Goal: Navigation & Orientation: Find specific page/section

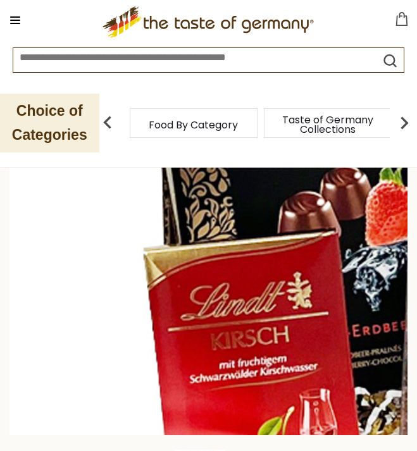
scroll to position [116, 0]
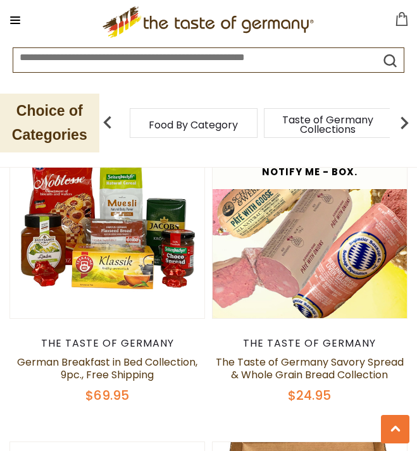
scroll to position [3552, 0]
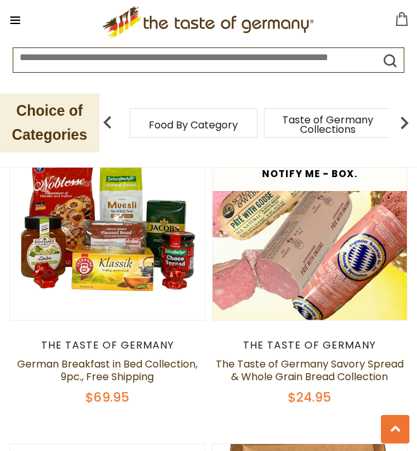
click at [90, 249] on img at bounding box center [107, 223] width 194 height 194
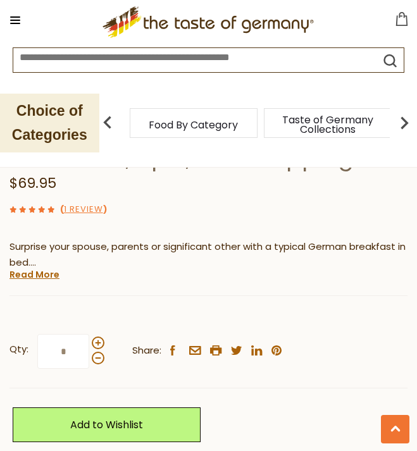
scroll to position [538, 0]
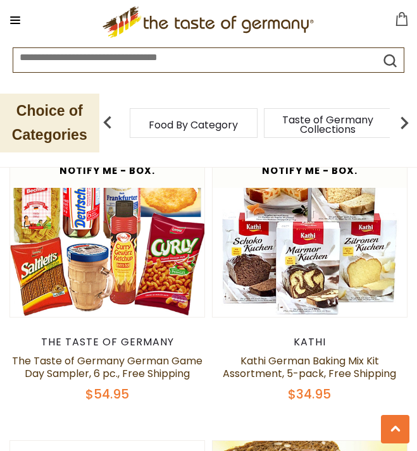
scroll to position [3222, 0]
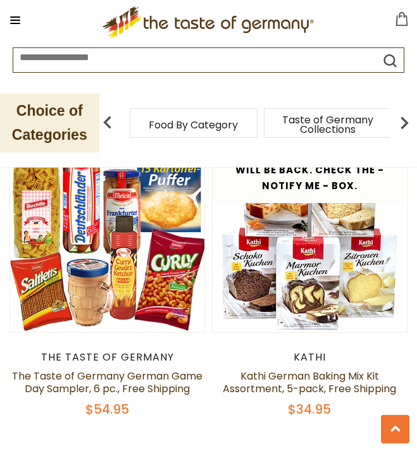
click at [98, 268] on img at bounding box center [107, 235] width 194 height 194
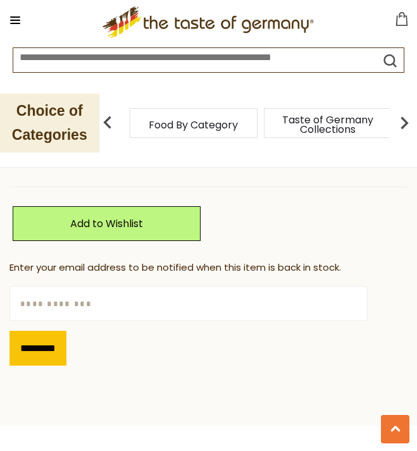
scroll to position [769, 0]
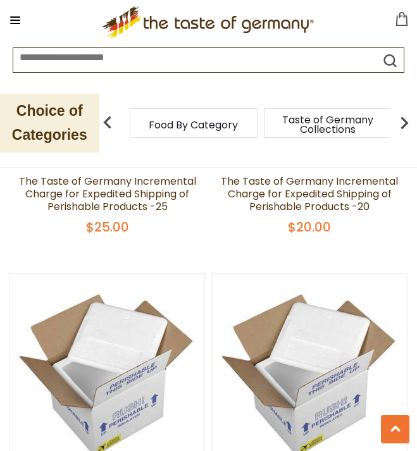
scroll to position [2077, 0]
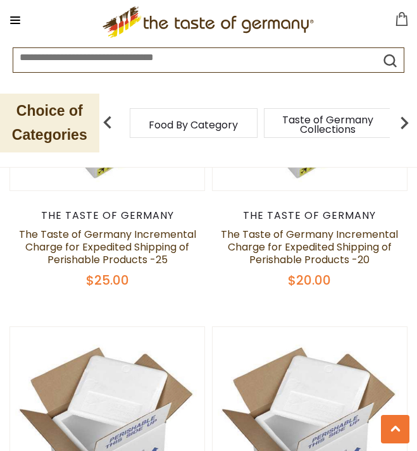
click at [153, 20] on icon ".st0{fill:#EDD300;} .st1{fill:#D33E21;}" at bounding box center [208, 22] width 237 height 32
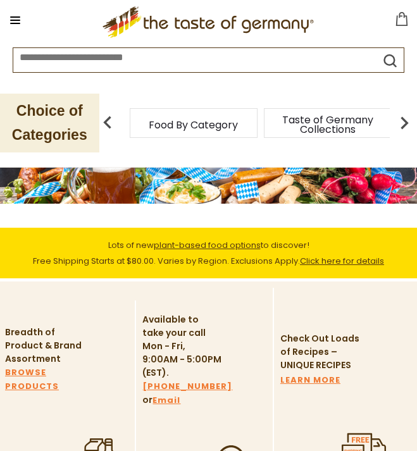
click at [18, 20] on icon at bounding box center [15, 20] width 10 height 1
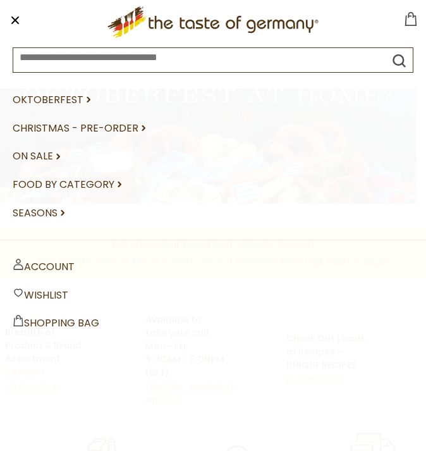
click at [55, 104] on link "Oktoberfest dropdown_arrow" at bounding box center [213, 100] width 401 height 28
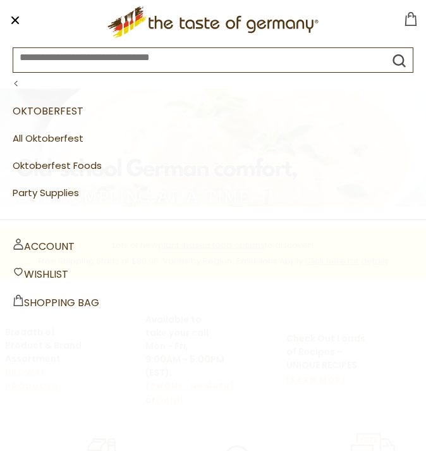
click at [51, 188] on link "Party Supplies" at bounding box center [213, 193] width 401 height 27
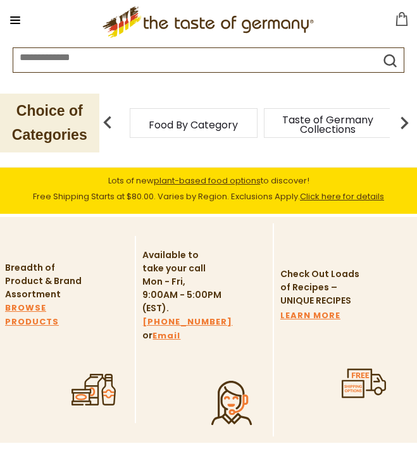
scroll to position [65, 0]
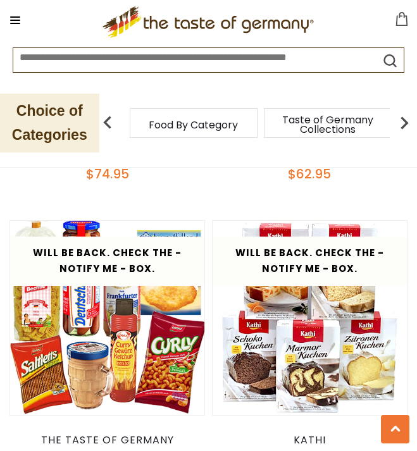
scroll to position [3140, 0]
